Goal: Use online tool/utility: Use online tool/utility

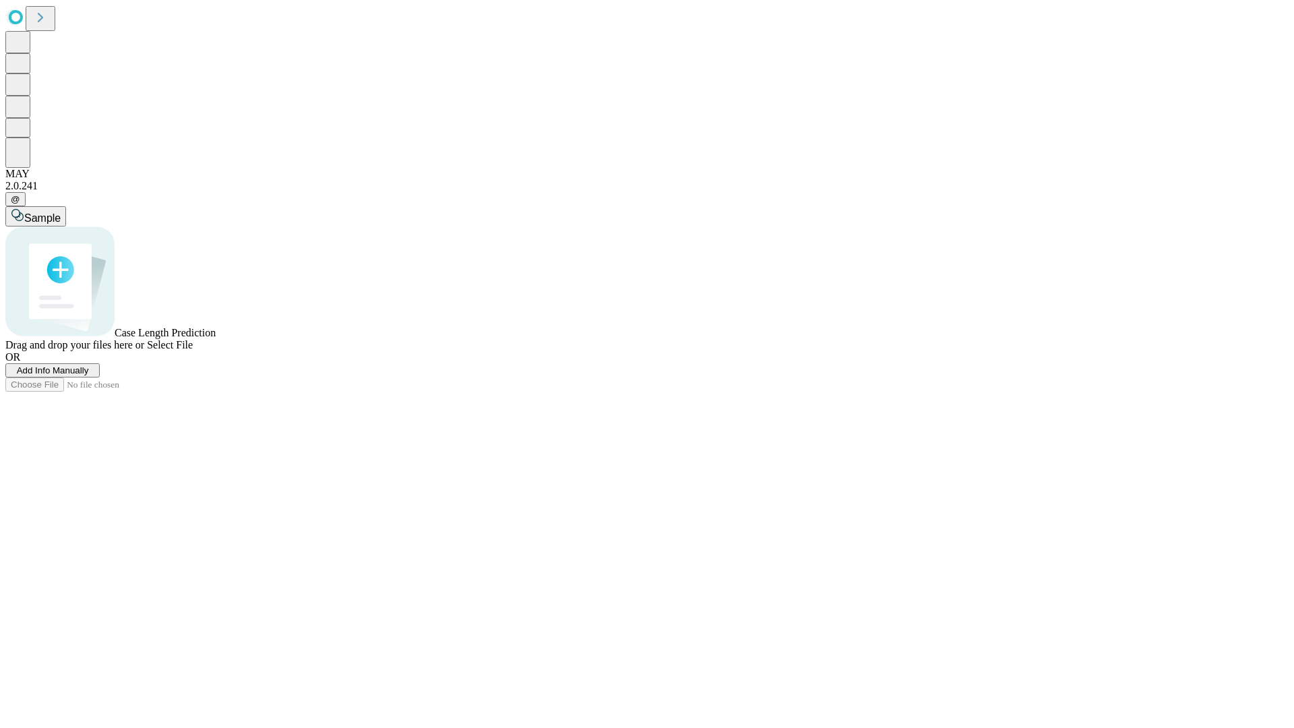
click at [193, 350] on span "Select File" at bounding box center [170, 344] width 46 height 11
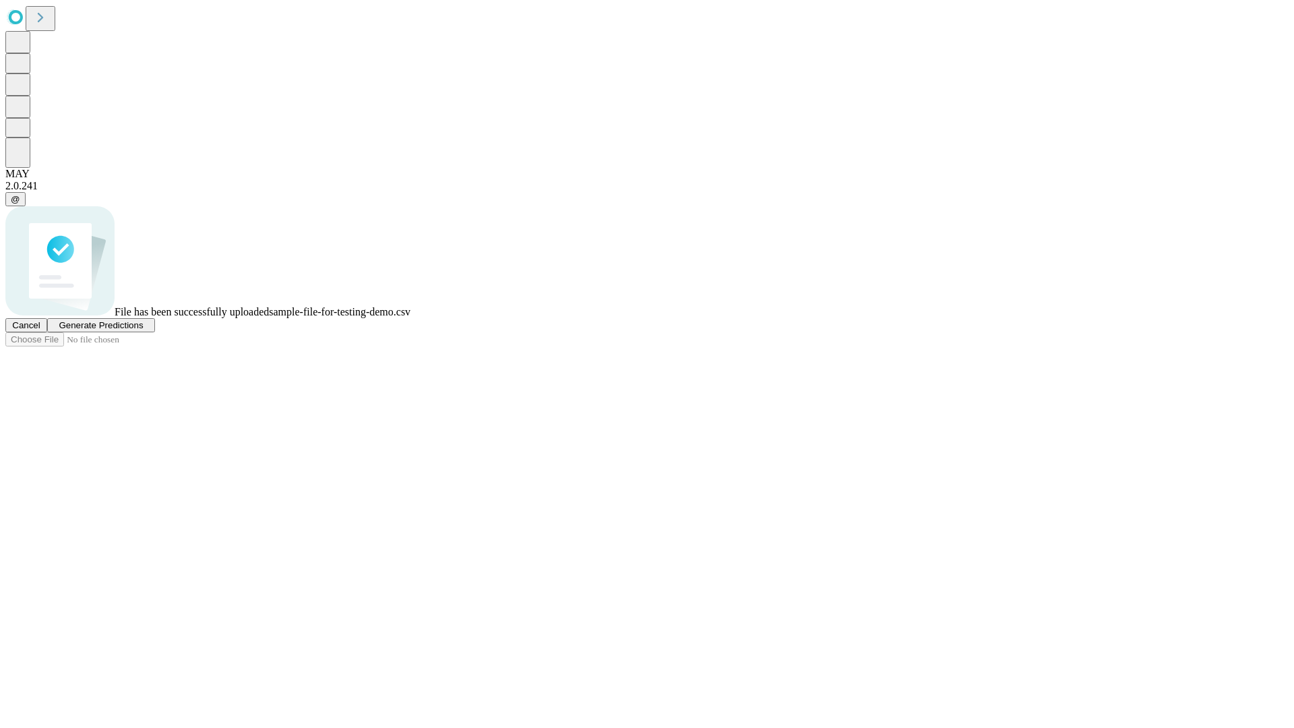
click at [143, 330] on span "Generate Predictions" at bounding box center [101, 325] width 84 height 10
